Goal: Find specific page/section: Find specific page/section

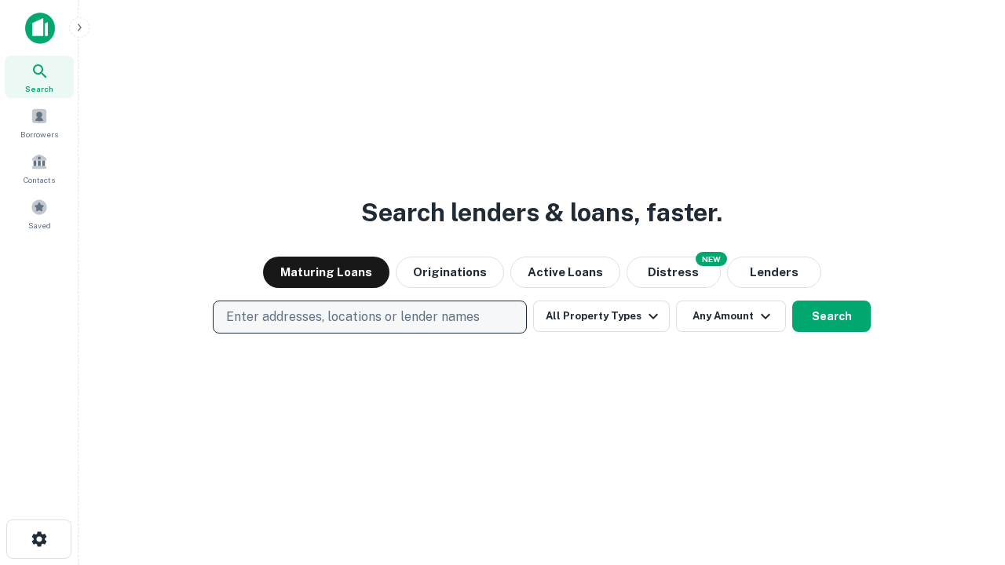
click at [369, 317] on p "Enter addresses, locations or lender names" at bounding box center [353, 317] width 254 height 19
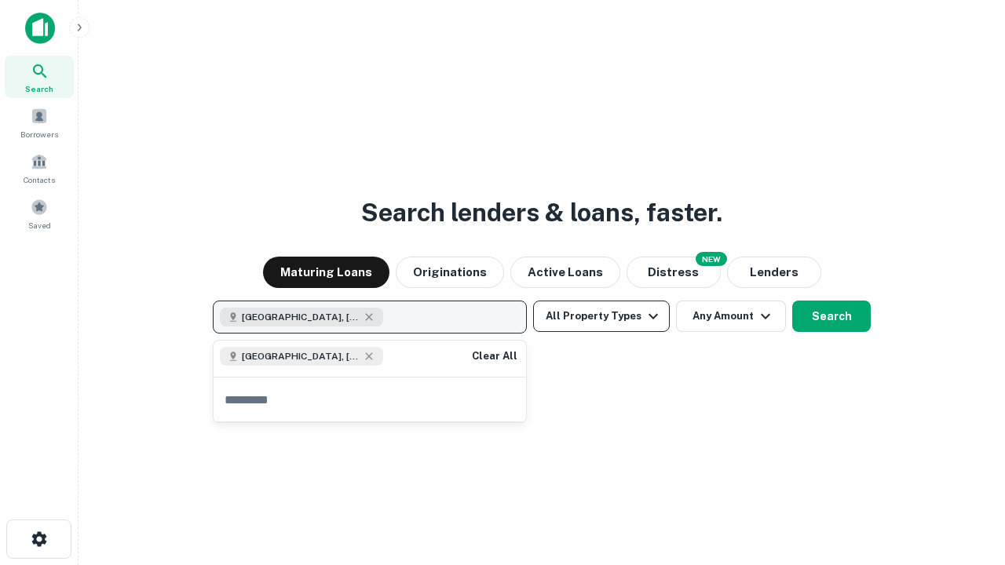
click at [601, 316] on button "All Property Types" at bounding box center [601, 316] width 137 height 31
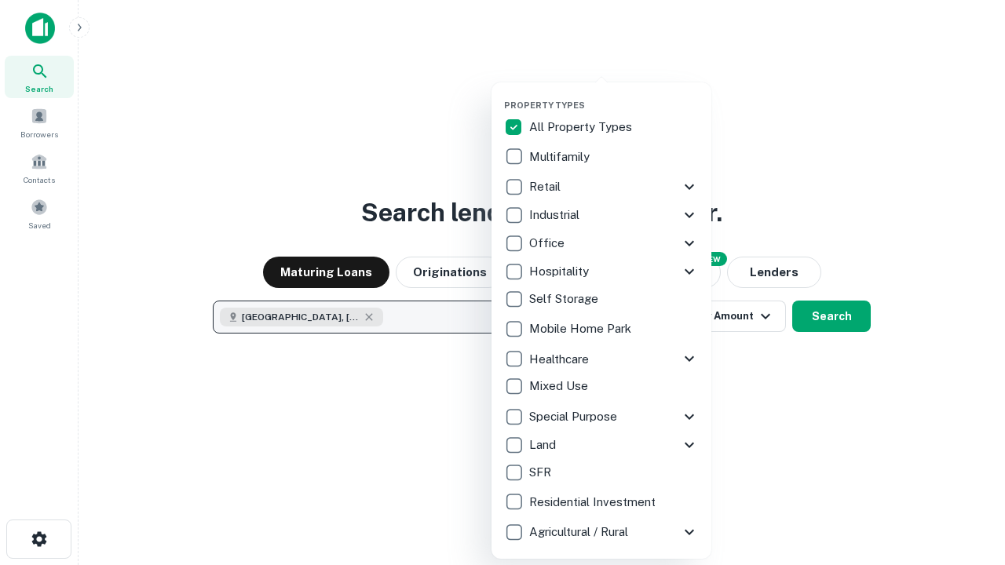
click at [614, 95] on button "button" at bounding box center [614, 95] width 220 height 1
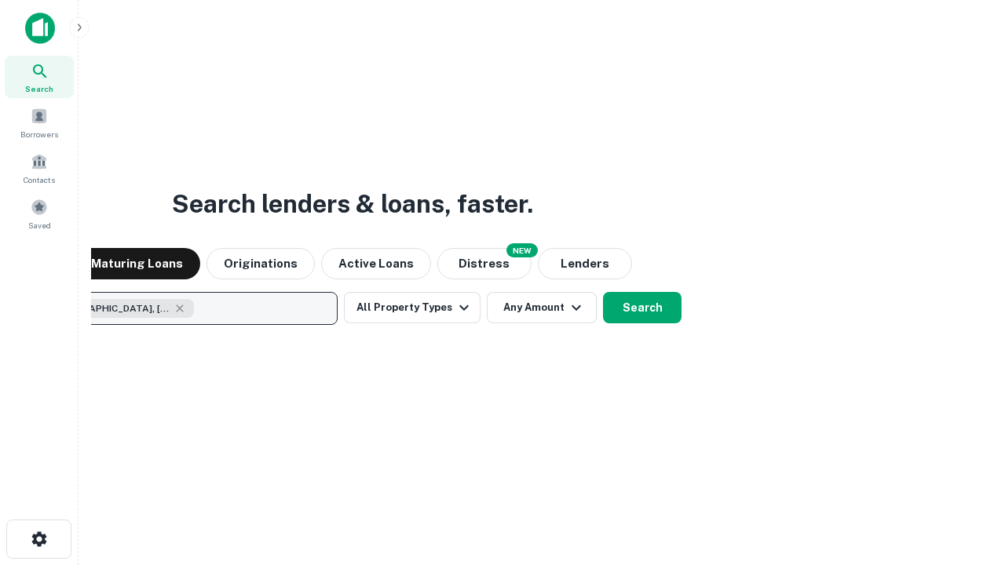
scroll to position [25, 0]
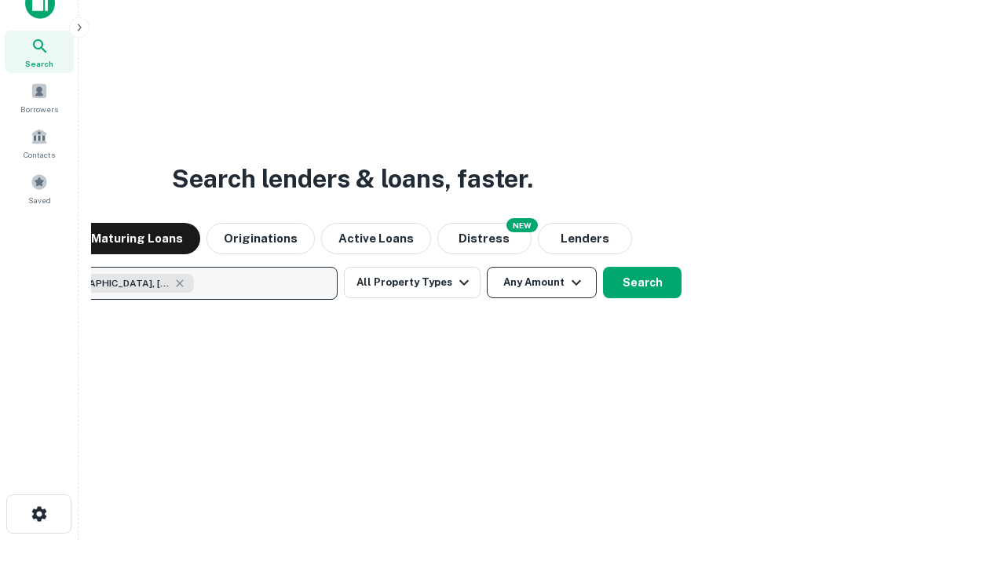
click at [487, 267] on button "Any Amount" at bounding box center [542, 282] width 110 height 31
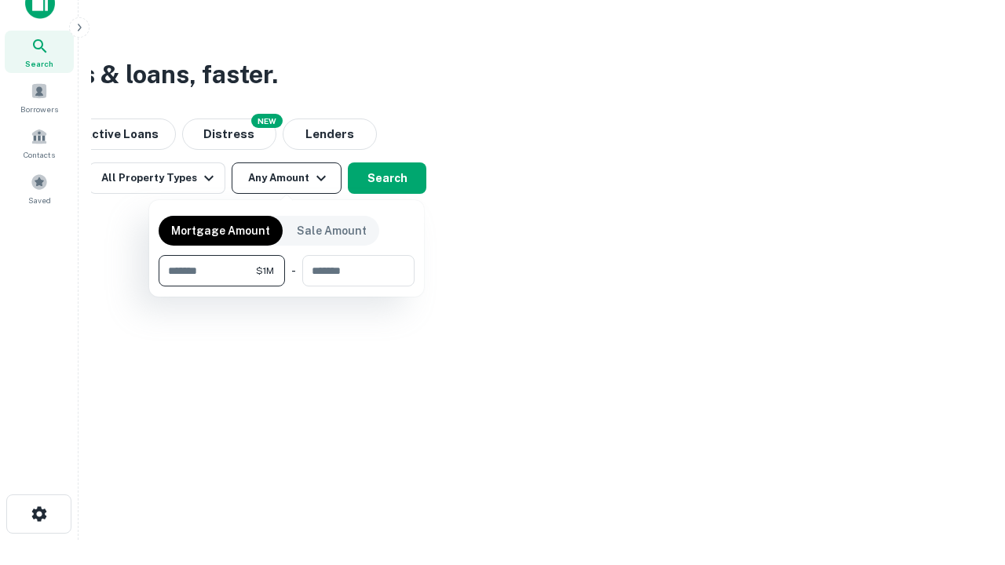
type input "*******"
click at [287, 287] on button "button" at bounding box center [287, 287] width 256 height 1
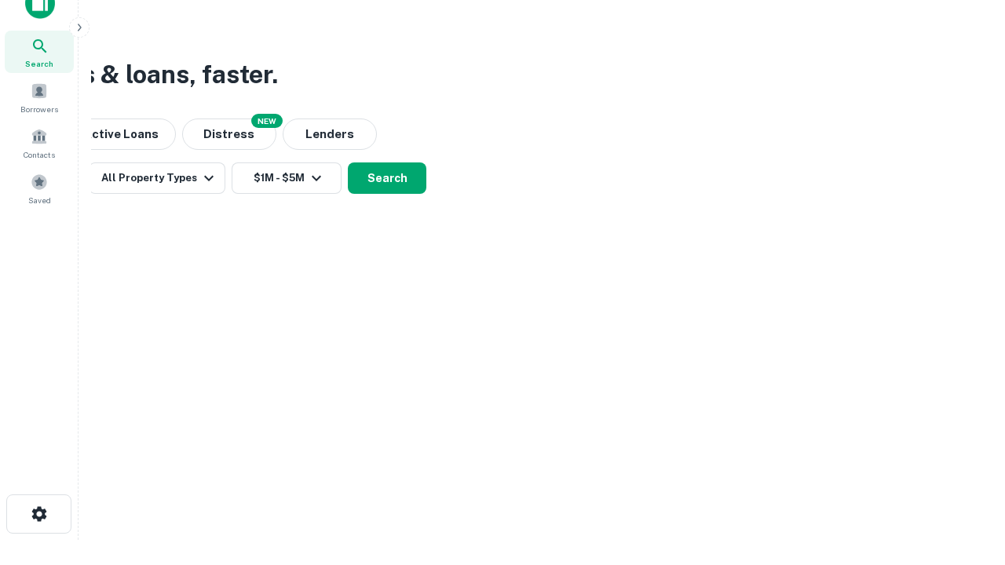
scroll to position [9, 290]
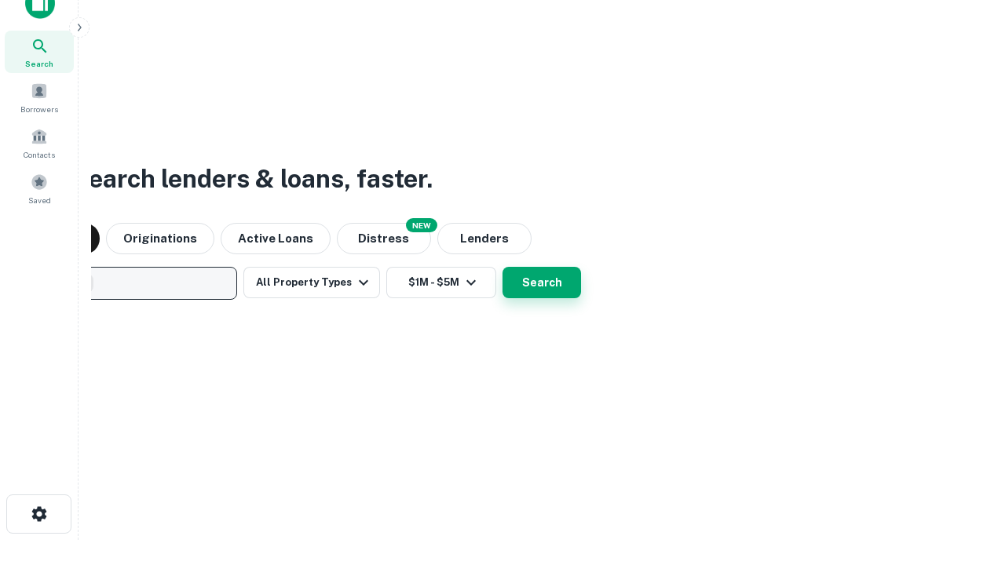
click at [503, 267] on button "Search" at bounding box center [542, 282] width 79 height 31
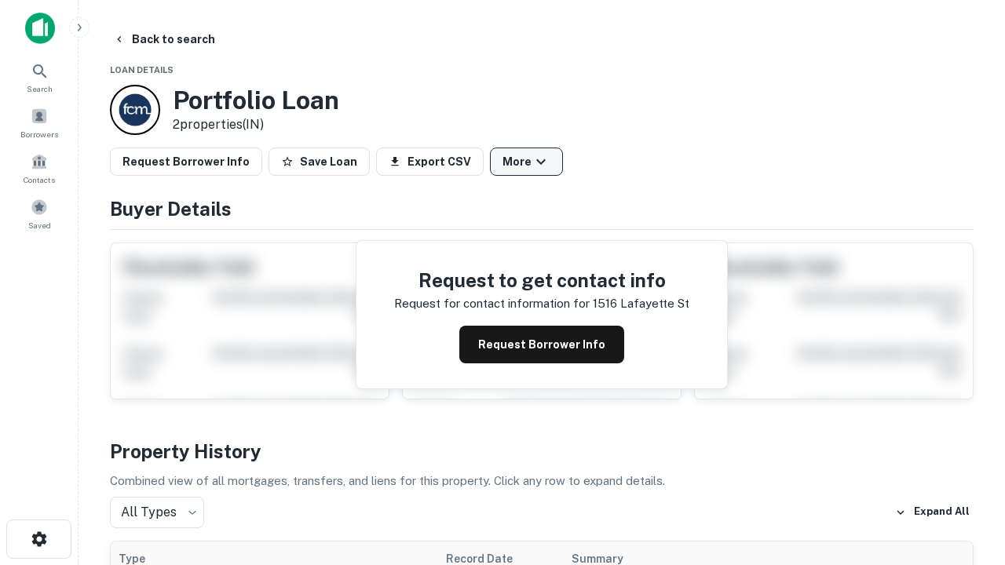
click at [526, 162] on button "More" at bounding box center [526, 162] width 73 height 28
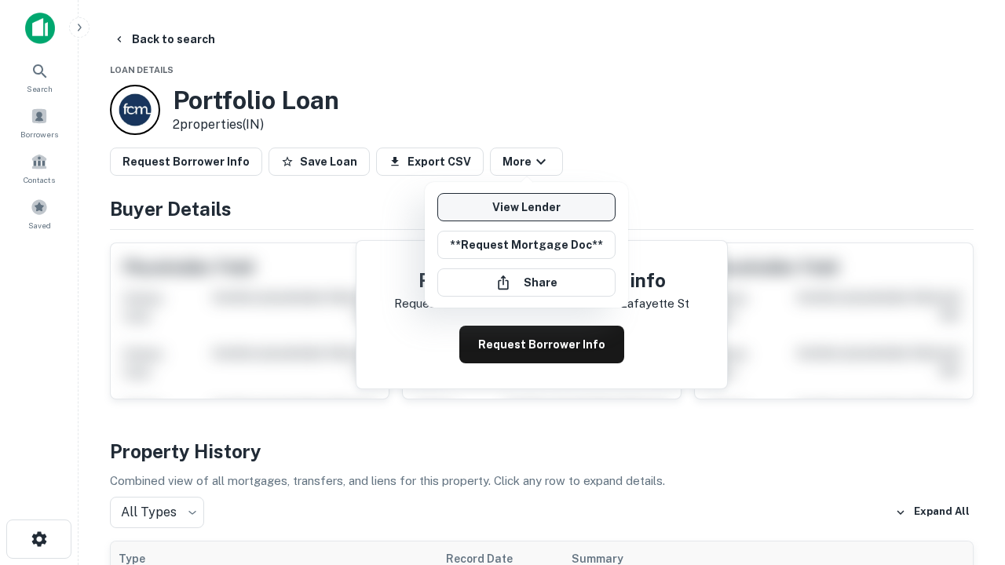
click at [526, 207] on link "View Lender" at bounding box center [526, 207] width 178 height 28
